Goal: Information Seeking & Learning: Compare options

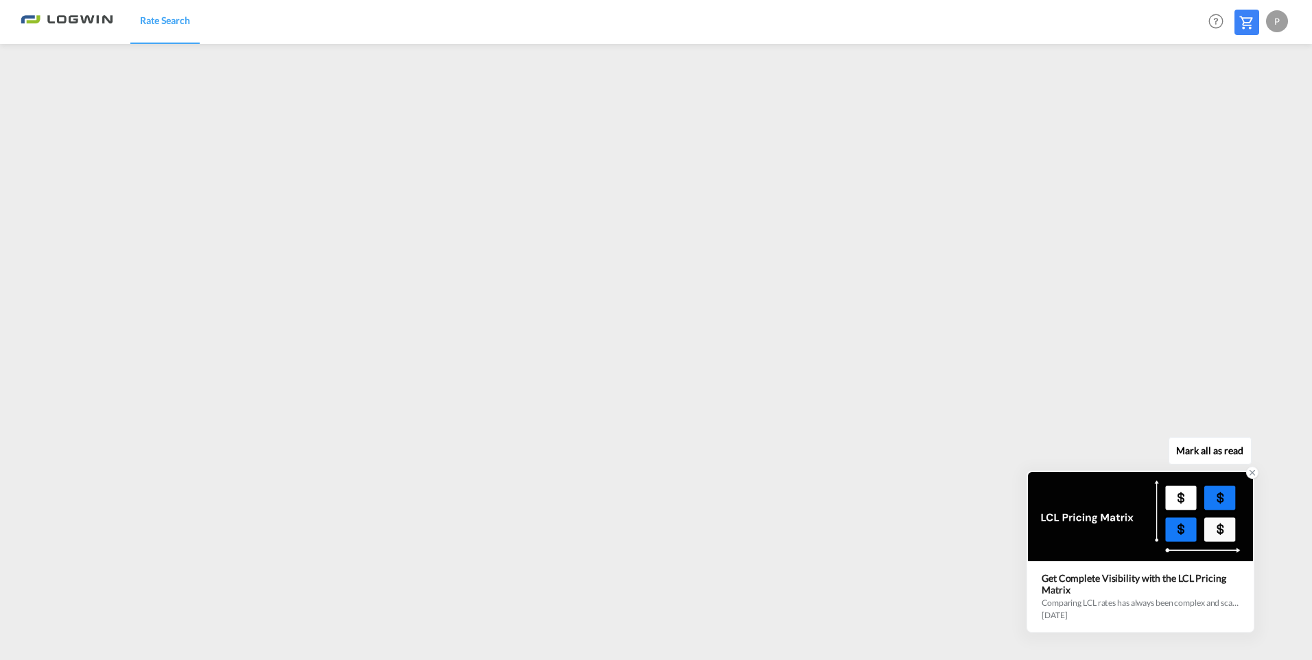
click at [1249, 475] on icon at bounding box center [1252, 473] width 10 height 10
